Goal: Navigation & Orientation: Find specific page/section

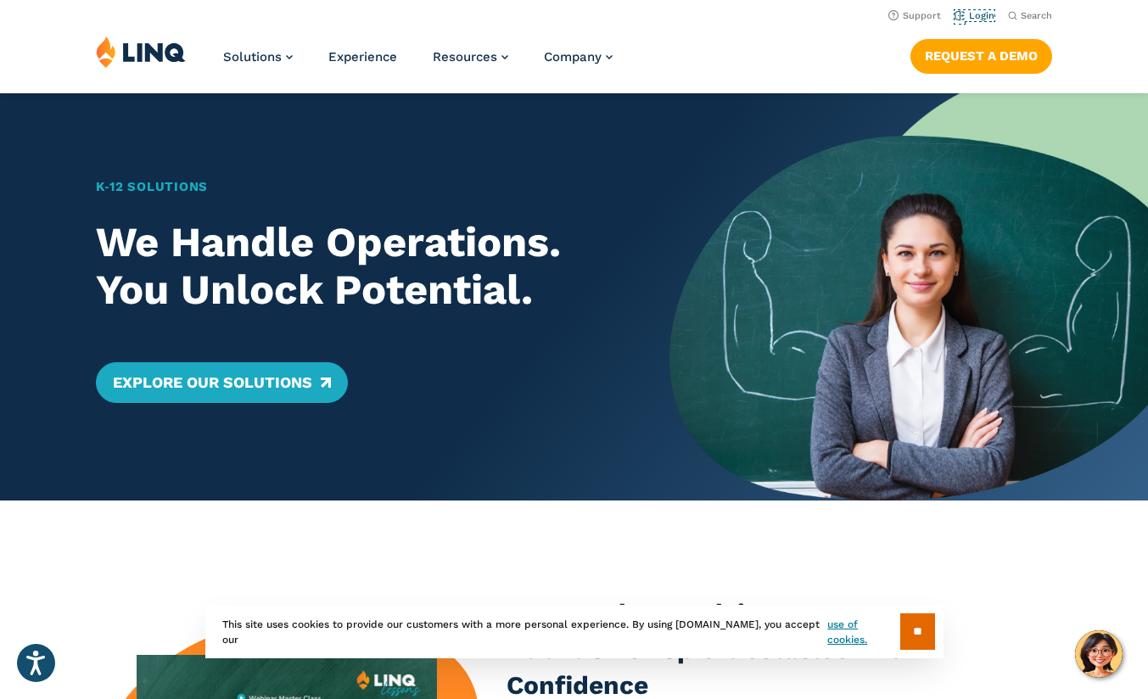
click at [975, 20] on link "Login" at bounding box center [975, 15] width 40 height 11
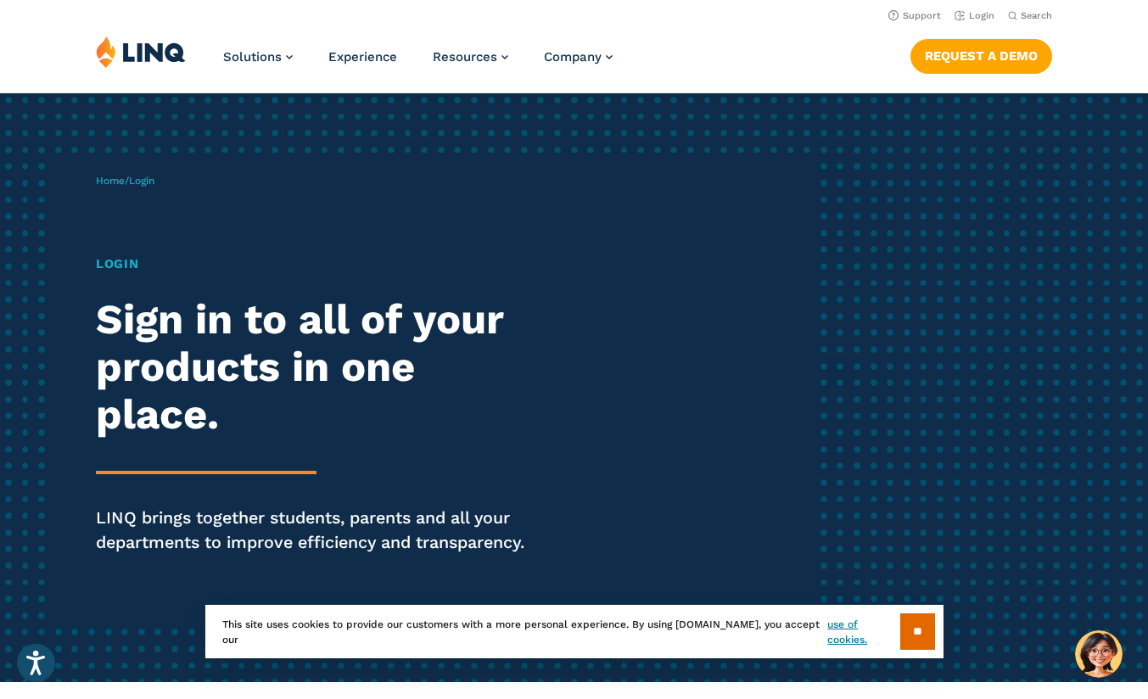
click at [121, 267] on h1 "Login" at bounding box center [317, 265] width 442 height 20
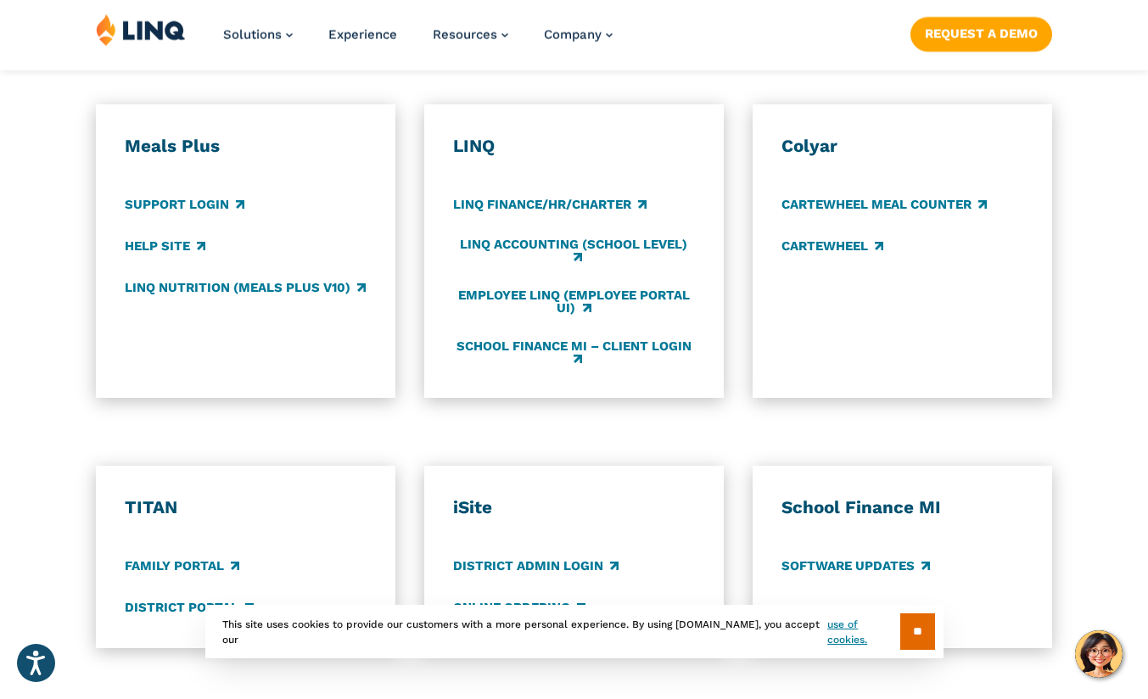
scroll to position [953, 0]
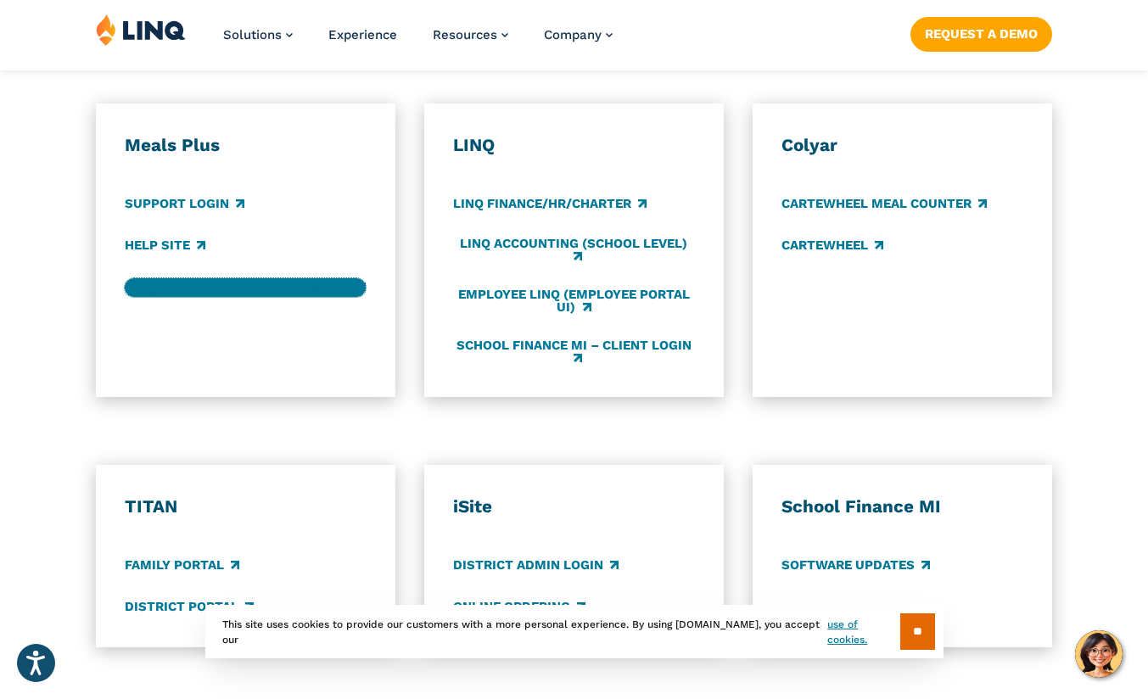
click at [209, 289] on link "LINQ Nutrition (Meals Plus v10)" at bounding box center [245, 287] width 241 height 19
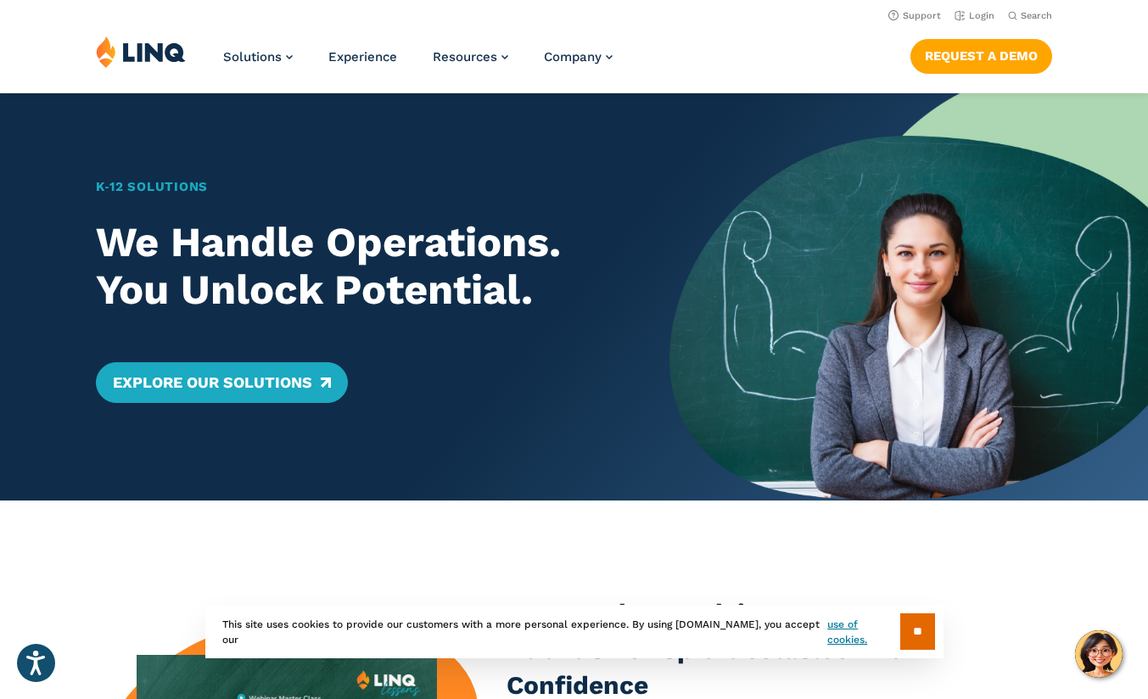
click at [982, 9] on li "Login" at bounding box center [975, 14] width 40 height 19
click at [975, 13] on link "Login" at bounding box center [975, 15] width 40 height 11
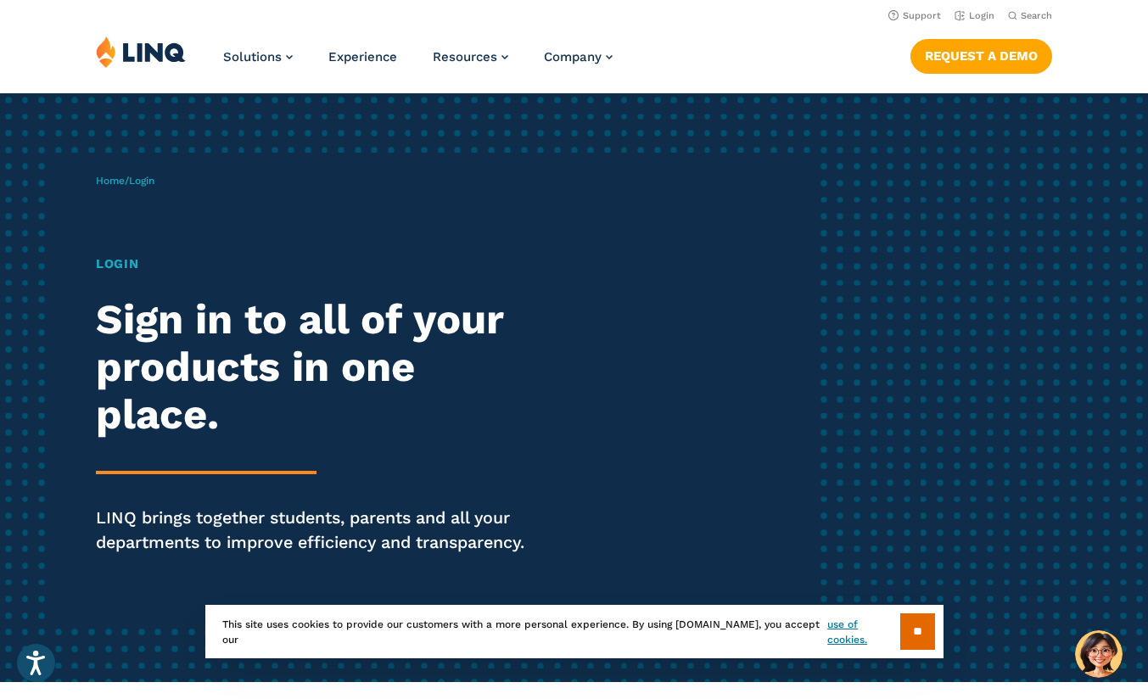
click at [928, 632] on input "**" at bounding box center [918, 632] width 35 height 36
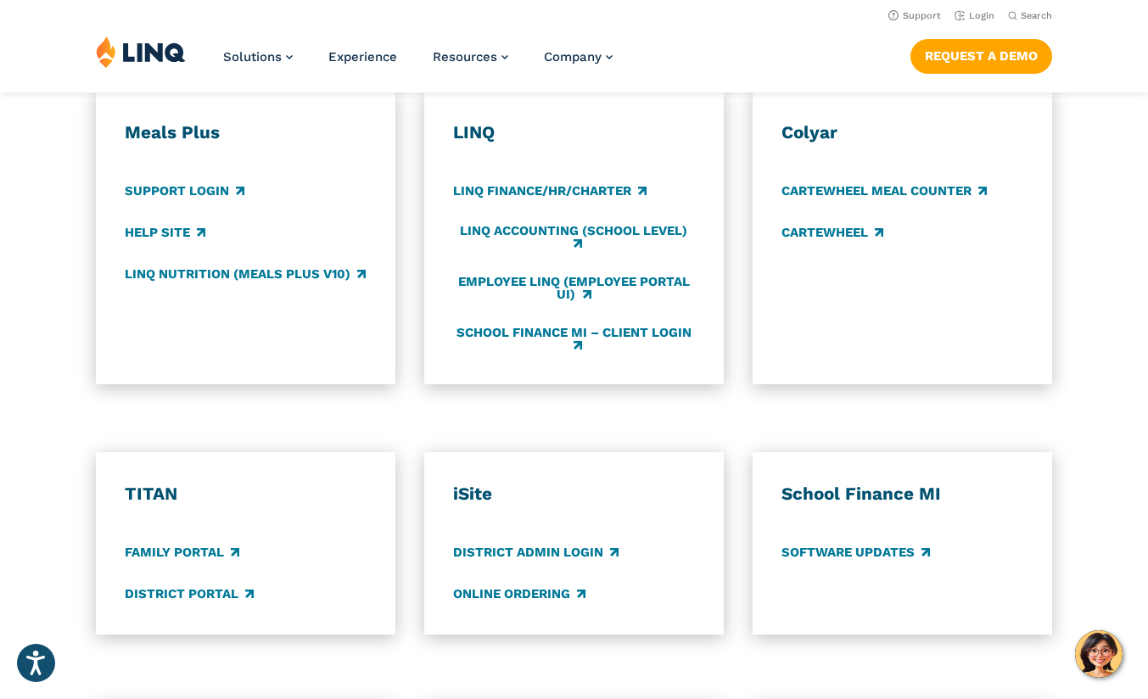
scroll to position [885, 0]
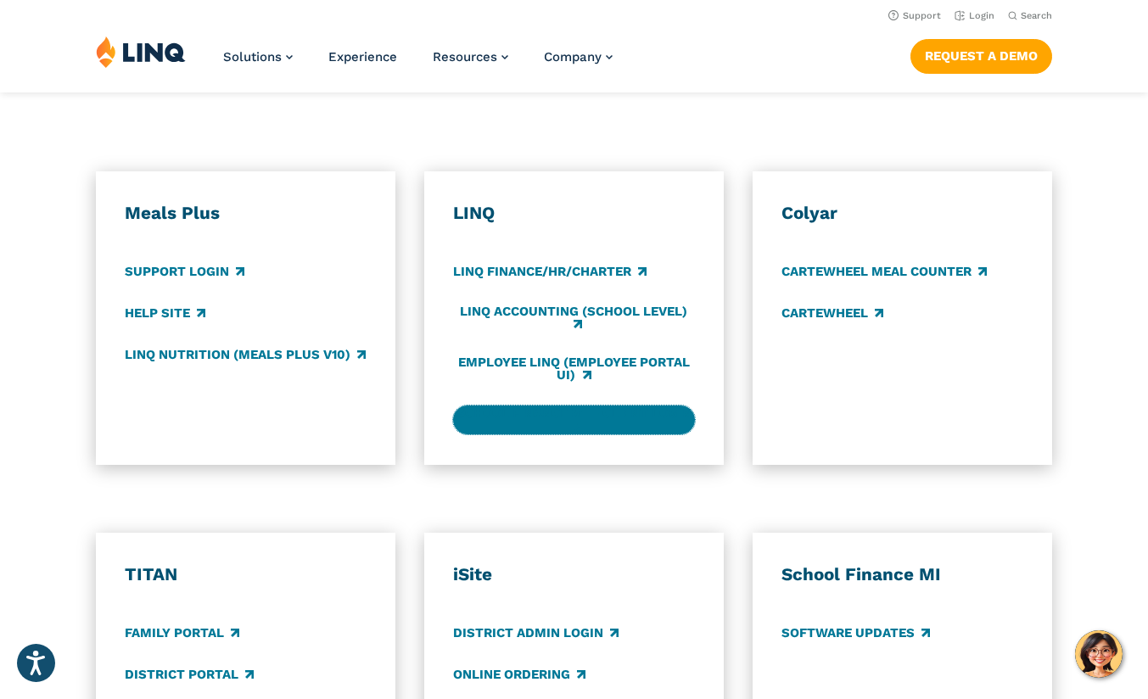
click at [514, 416] on link "School Finance MI – Client Login" at bounding box center [574, 420] width 242 height 28
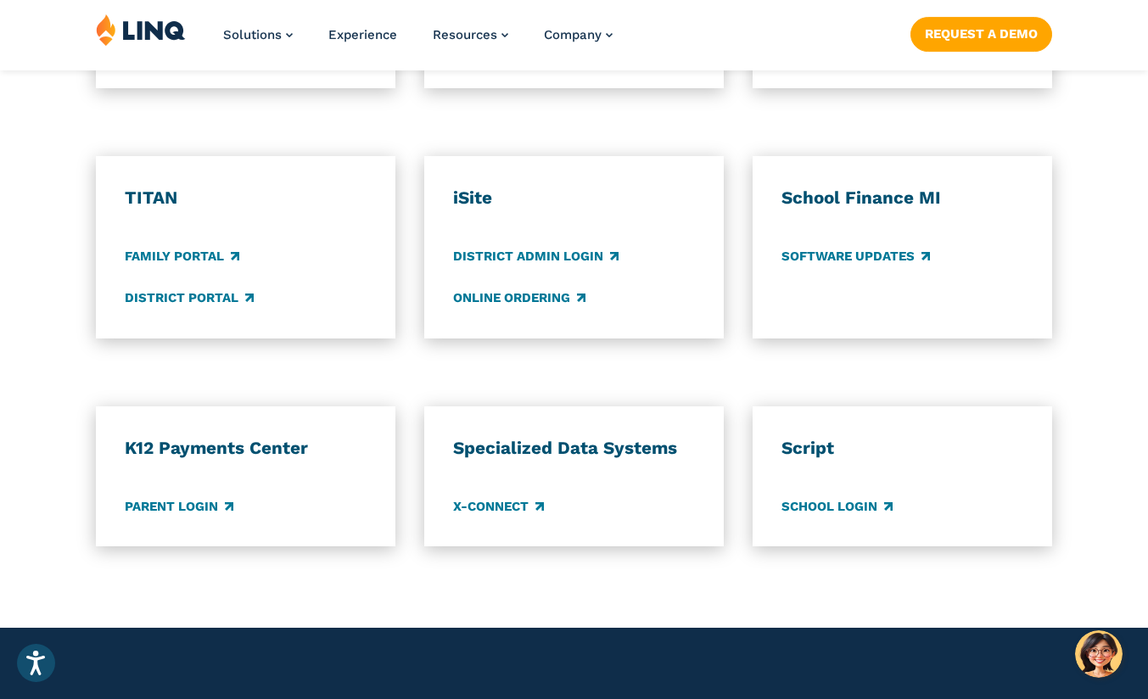
scroll to position [1263, 0]
click at [179, 510] on link "Parent Login" at bounding box center [179, 506] width 109 height 19
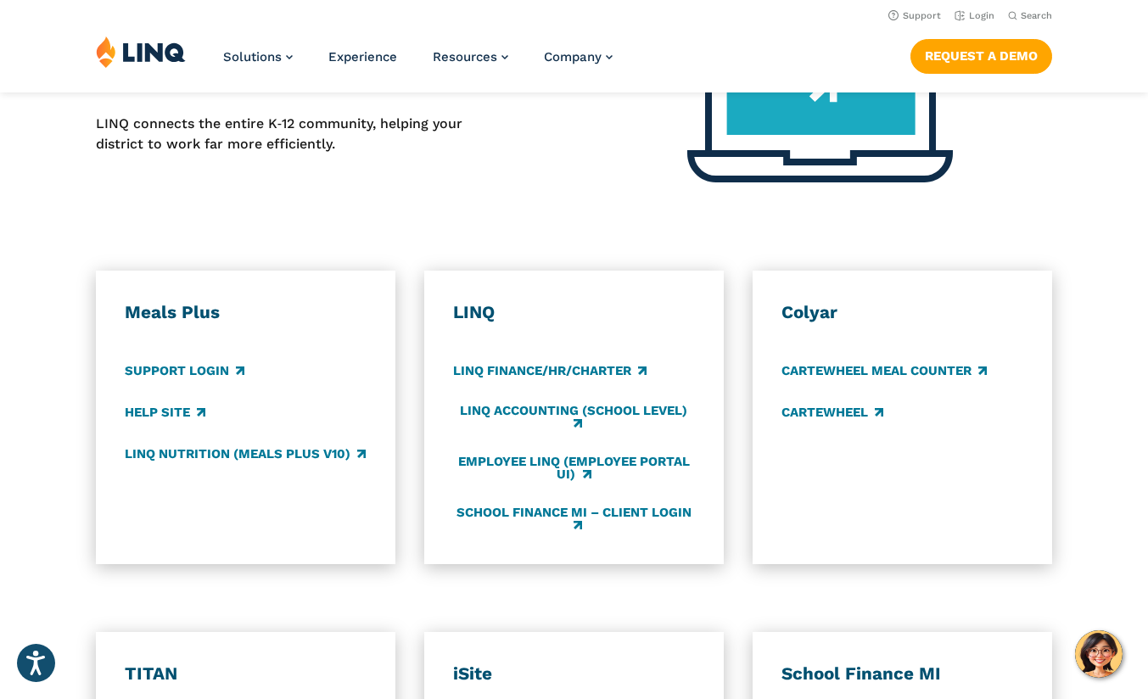
scroll to position [784, 0]
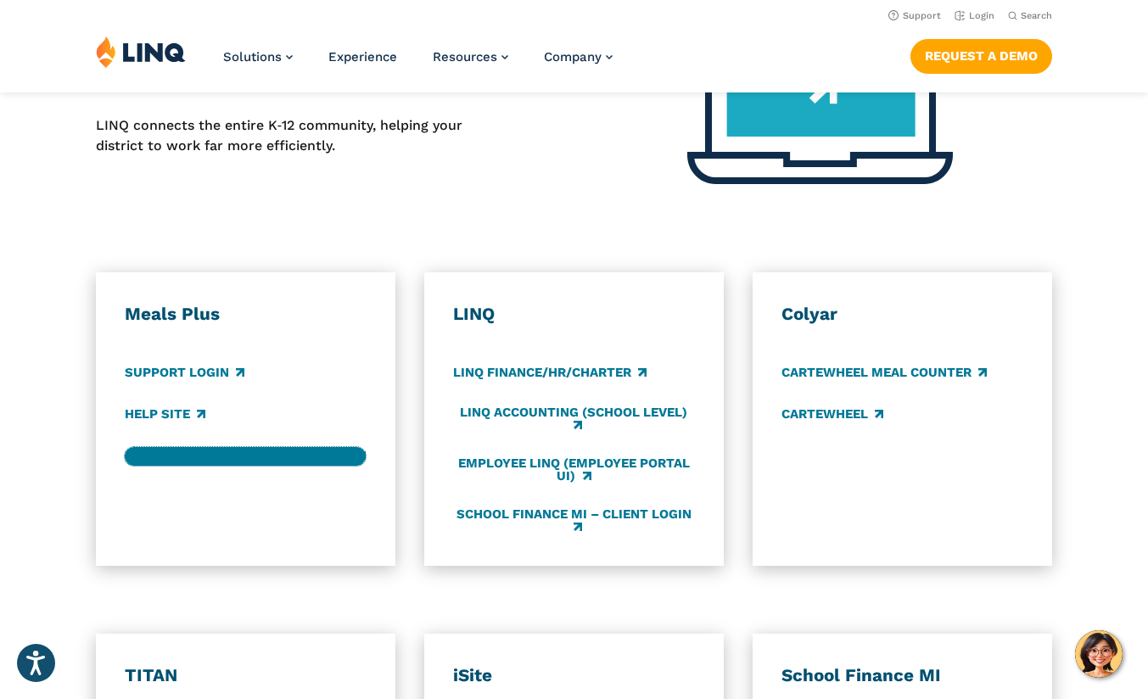
click at [188, 461] on link "LINQ Nutrition (Meals Plus v10)" at bounding box center [245, 456] width 241 height 19
